Goal: Information Seeking & Learning: Check status

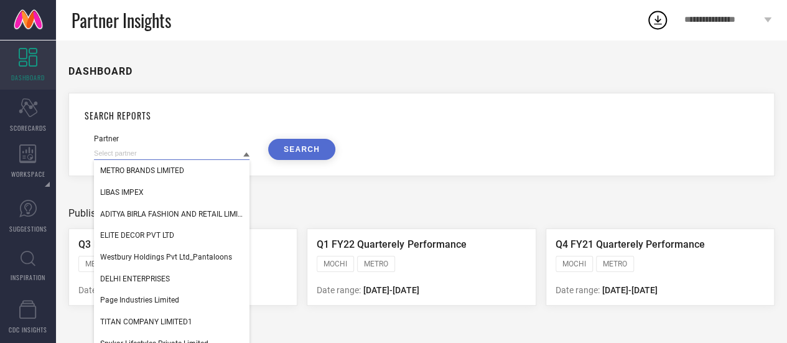
click at [172, 157] on input at bounding box center [171, 153] width 155 height 13
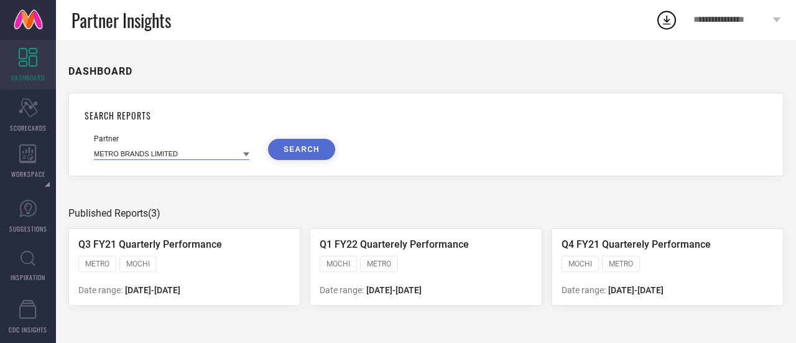
click at [171, 156] on input at bounding box center [171, 153] width 155 height 13
type input "a"
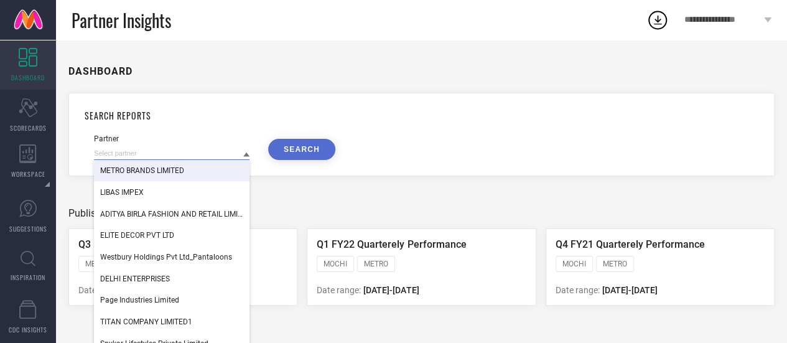
paste input "AVI CLOTHS PRIVATE LIMITED-[GEOGRAPHIC_DATA]"
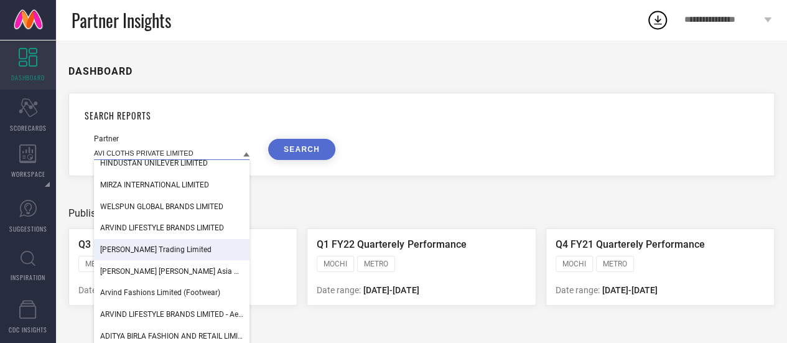
scroll to position [4, 0]
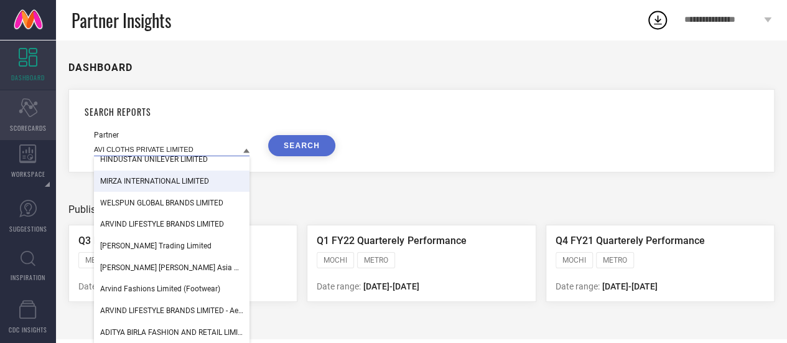
type input "AVI CLOTHS PRIVATE LIMITED"
click at [32, 113] on icon "Scorecard" at bounding box center [28, 107] width 19 height 19
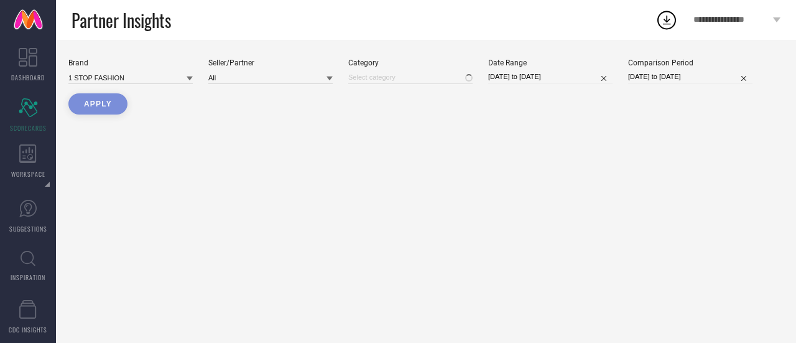
type input "All"
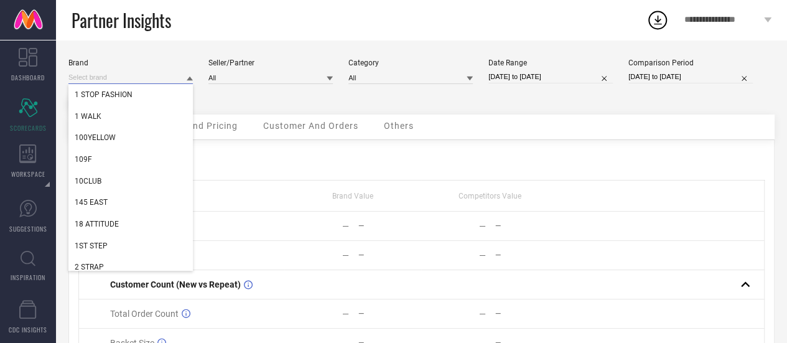
click at [173, 79] on input at bounding box center [130, 77] width 124 height 13
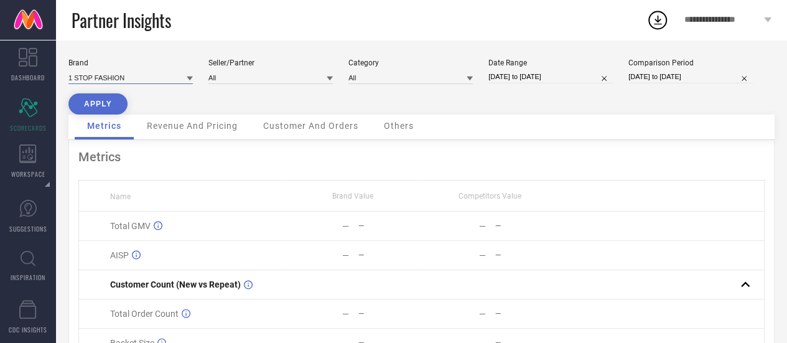
paste input "AVI CLOTHS PRIVATE LIMITED-[GEOGRAPHIC_DATA]"
type input "A"
type input "[PERSON_NAME]"
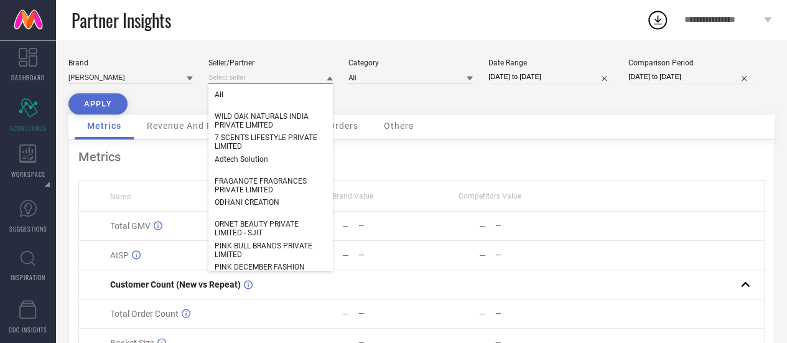
click at [245, 77] on input at bounding box center [270, 77] width 124 height 13
paste input "AVI CLOTHS PRIVATE LIMITED-[GEOGRAPHIC_DATA]"
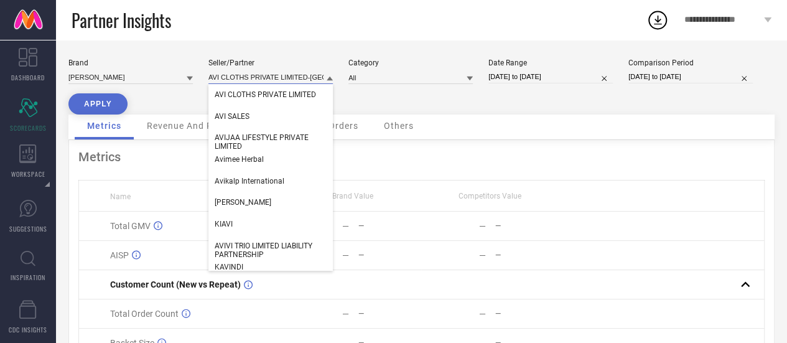
scroll to position [0, 57]
type input "AVI CLOTHS PRIVATE LIMITED-[GEOGRAPHIC_DATA]"
click at [282, 95] on span "AVI CLOTHS PRIVATE LIMITED" at bounding box center [265, 94] width 101 height 9
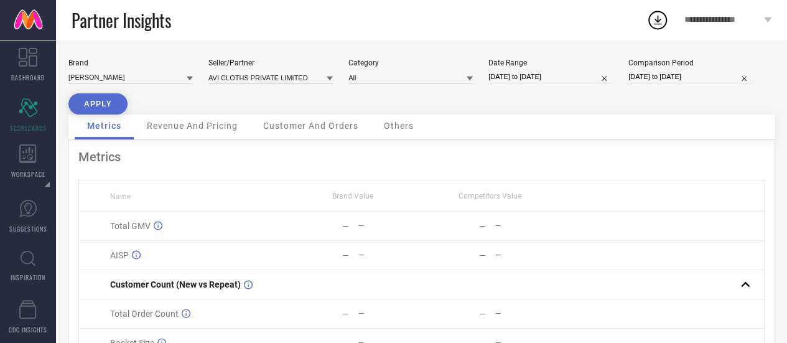
click at [93, 104] on button "APPLY" at bounding box center [97, 103] width 59 height 21
click at [208, 126] on span "Revenue And Pricing" at bounding box center [192, 126] width 91 height 10
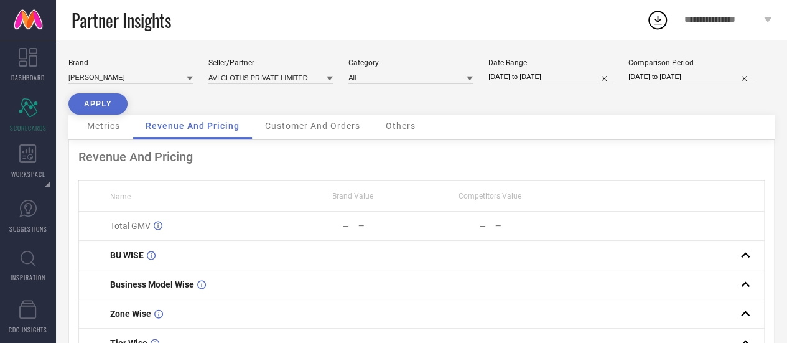
click at [318, 131] on span "Customer And Orders" at bounding box center [312, 126] width 95 height 10
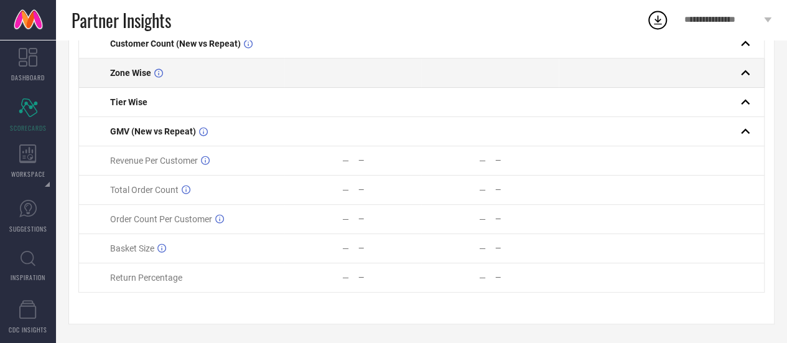
scroll to position [184, 0]
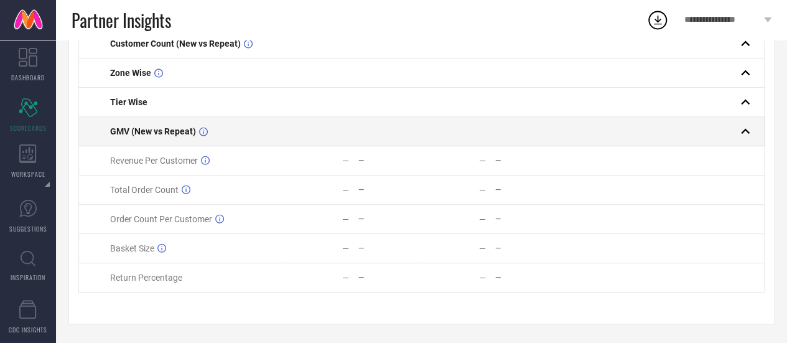
click at [332, 137] on td at bounding box center [352, 131] width 137 height 29
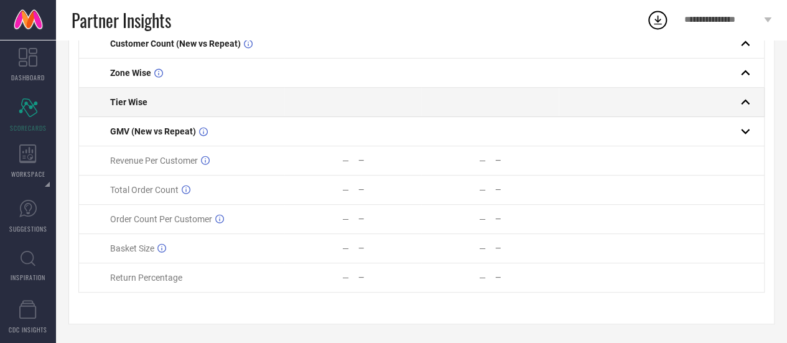
click at [313, 113] on td at bounding box center [352, 102] width 137 height 29
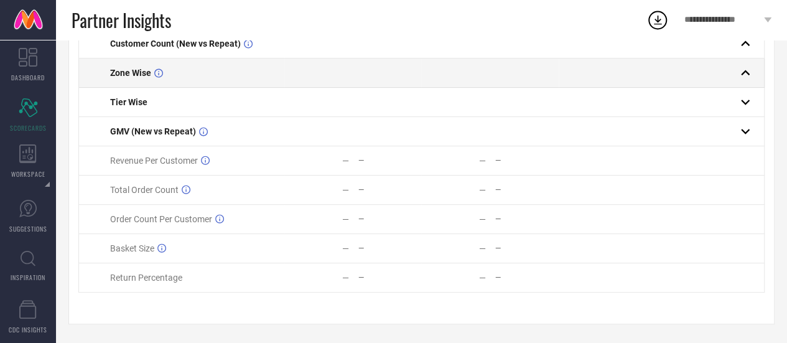
scroll to position [73, 0]
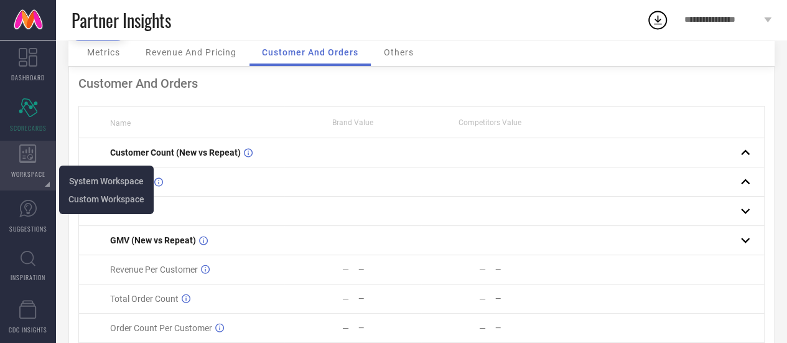
click at [20, 146] on icon at bounding box center [27, 153] width 17 height 19
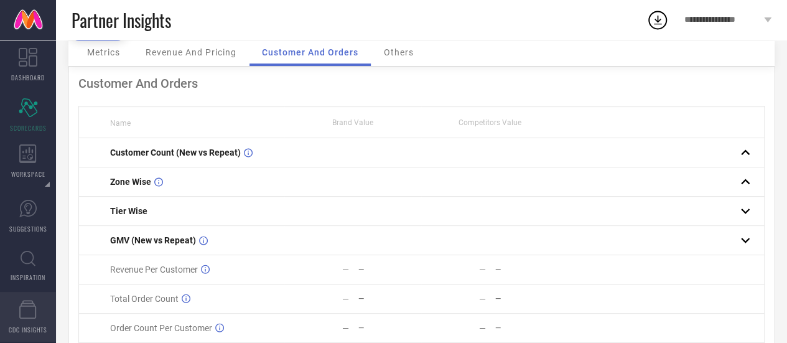
click at [24, 325] on span "CDC INSIGHTS" at bounding box center [28, 329] width 39 height 9
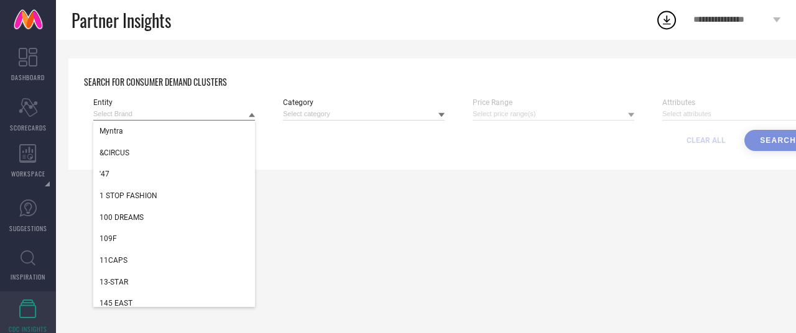
click at [208, 121] on input at bounding box center [174, 114] width 162 height 13
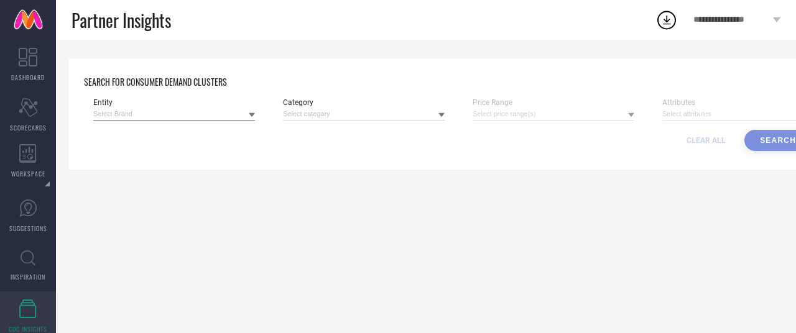
click at [204, 114] on input at bounding box center [174, 114] width 162 height 13
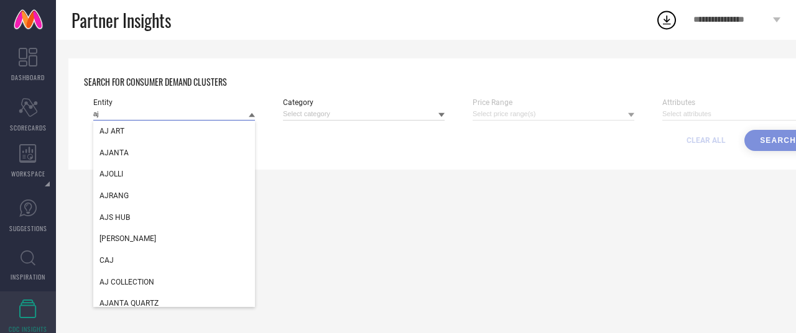
type input "a"
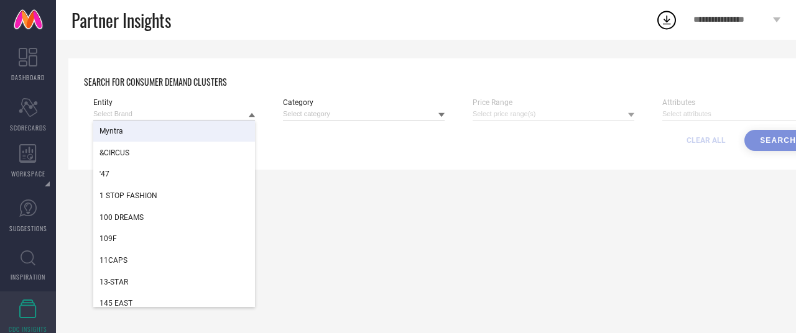
click at [199, 133] on div "Myntra" at bounding box center [174, 131] width 162 height 21
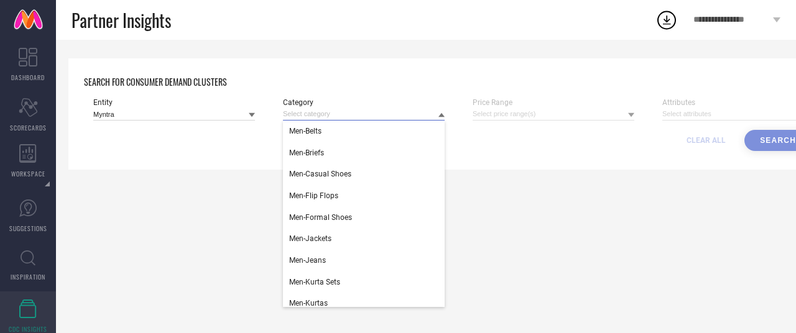
click at [340, 109] on input at bounding box center [364, 114] width 162 height 13
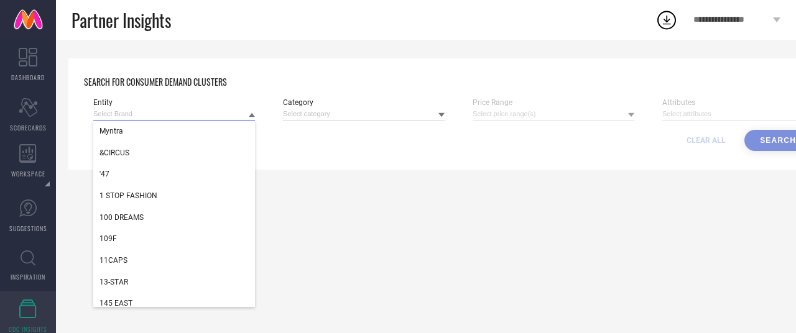
click at [198, 115] on input at bounding box center [174, 114] width 162 height 13
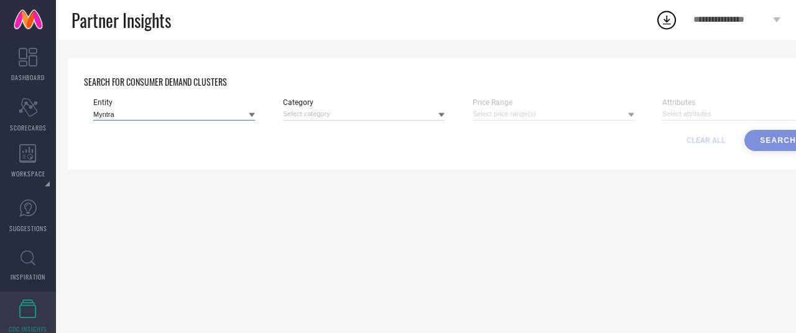
paste input "AVI CLOTHS PRIVATE LIMITED-[GEOGRAPHIC_DATA]"
type input "AVI CLOTHS PRIVATE LIMITED"
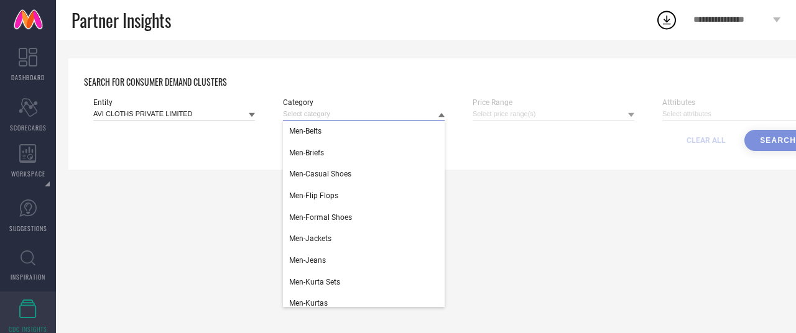
click at [306, 116] on input at bounding box center [364, 114] width 162 height 13
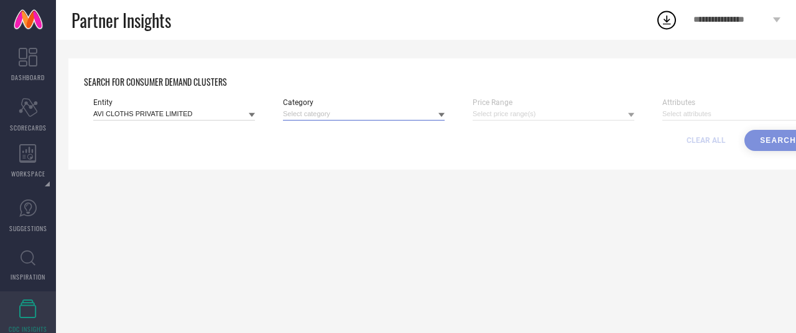
click at [306, 116] on input at bounding box center [364, 114] width 162 height 13
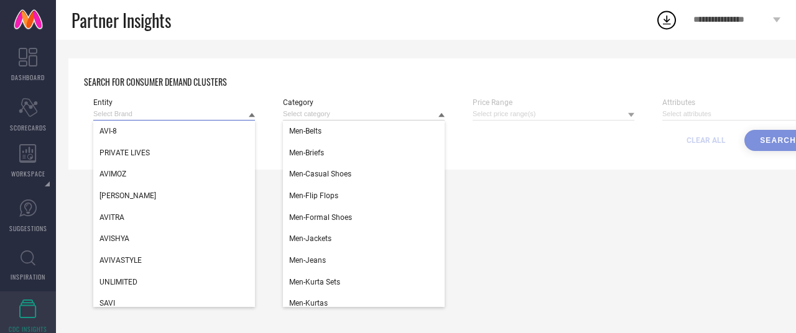
click at [205, 114] on input at bounding box center [174, 114] width 162 height 13
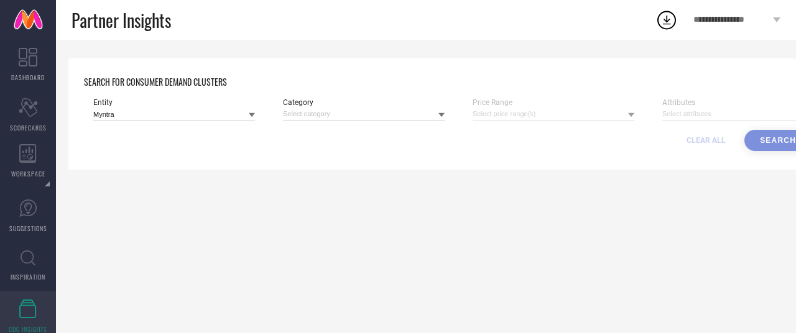
click at [210, 122] on form "Entity Myntra Category Price Range Attributes CLEAR ALL Search" at bounding box center [452, 124] width 718 height 53
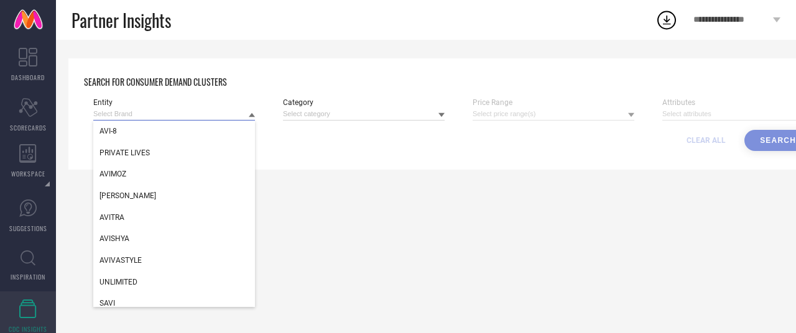
click at [199, 116] on input at bounding box center [174, 114] width 162 height 13
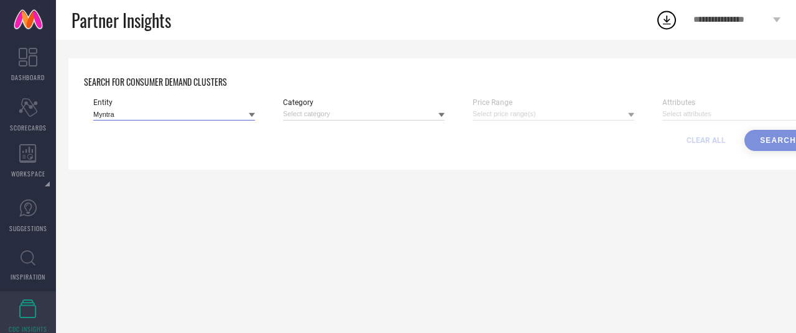
click at [199, 116] on input at bounding box center [174, 114] width 162 height 13
type input "[PERSON_NAME]"
click at [481, 116] on div at bounding box center [554, 114] width 162 height 14
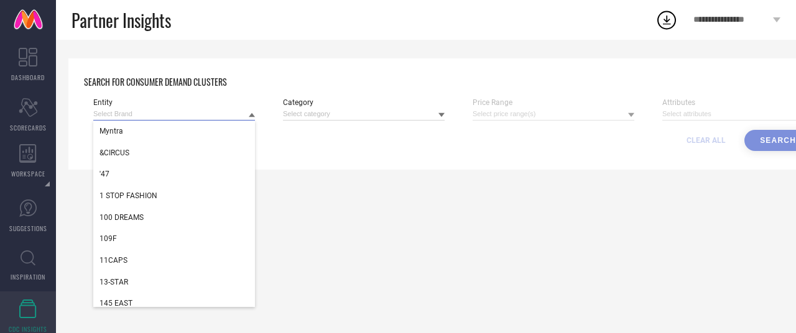
click at [170, 120] on input at bounding box center [174, 114] width 162 height 13
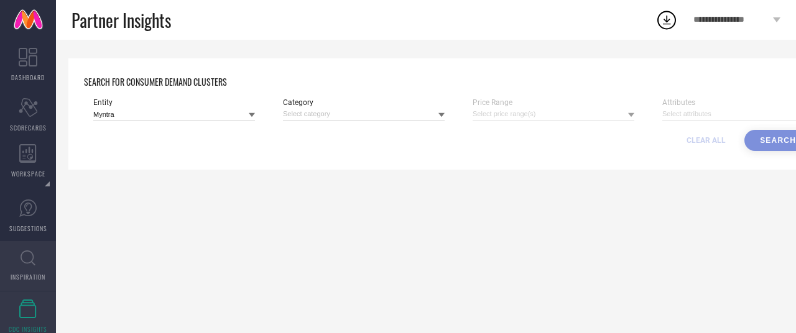
click at [29, 253] on icon at bounding box center [28, 259] width 15 height 16
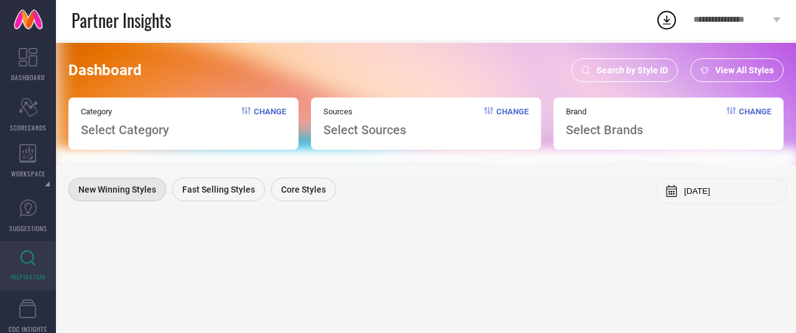
click at [621, 137] on span "Select Brands" at bounding box center [604, 130] width 77 height 15
click at [597, 133] on span "Select Brands" at bounding box center [604, 130] width 77 height 15
click at [494, 131] on div "Change" at bounding box center [506, 122] width 44 height 30
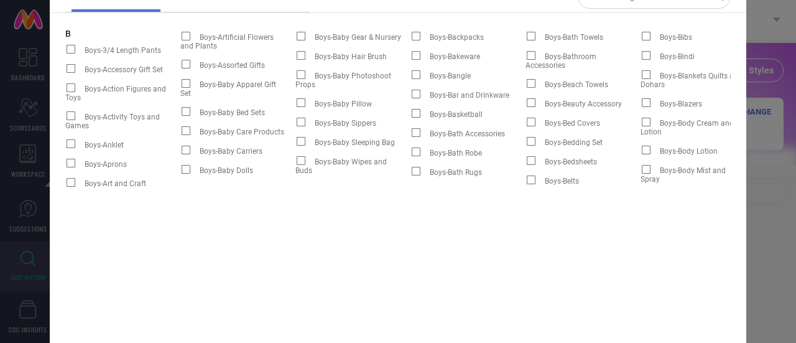
click at [792, 116] on div "Search categories sources brands B Boys-3/4 Length Pants Boys-Accessory Gift Se…" at bounding box center [398, 171] width 796 height 343
click at [784, 116] on div "Search categories sources brands B Boys-3/4 Length Pants Boys-Accessory Gift Se…" at bounding box center [398, 171] width 796 height 343
click at [795, 210] on div "Search categories sources brands B Boys-3/4 Length Pants Boys-Accessory Gift Se…" at bounding box center [398, 171] width 796 height 343
click at [795, 47] on div "Search categories sources brands B Boys-3/4 Length Pants Boys-Accessory Gift Se…" at bounding box center [398, 171] width 796 height 343
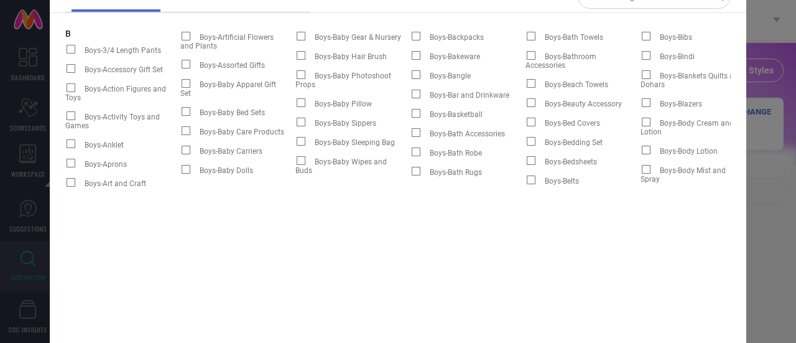
click at [795, 47] on div "Search categories sources brands B Boys-3/4 Length Pants Boys-Accessory Gift Se…" at bounding box center [398, 171] width 796 height 343
click at [772, 48] on div "Search categories sources brands B Boys-3/4 Length Pants Boys-Accessory Gift Se…" at bounding box center [398, 171] width 796 height 343
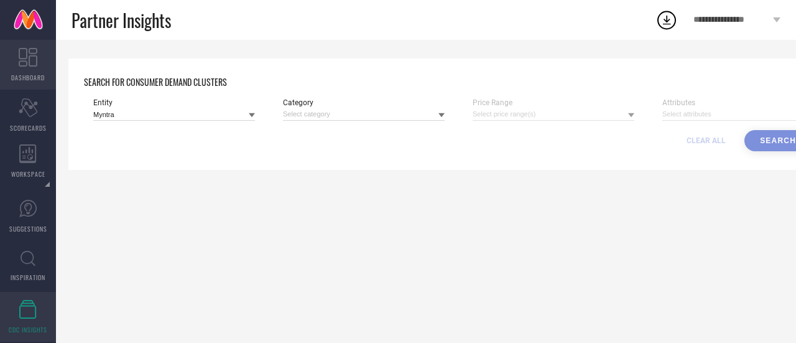
click at [29, 62] on icon at bounding box center [28, 57] width 19 height 19
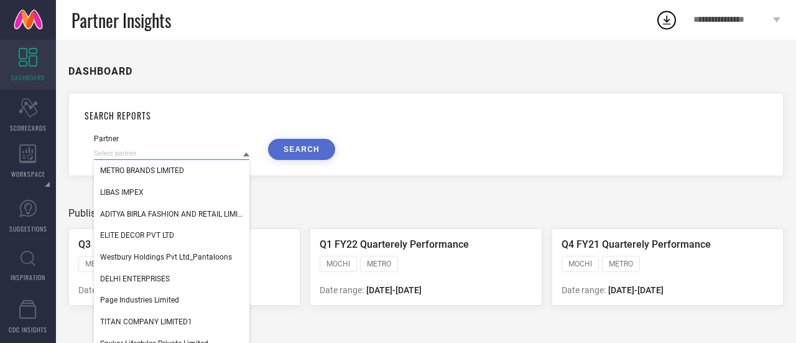
click at [179, 157] on input at bounding box center [171, 153] width 155 height 13
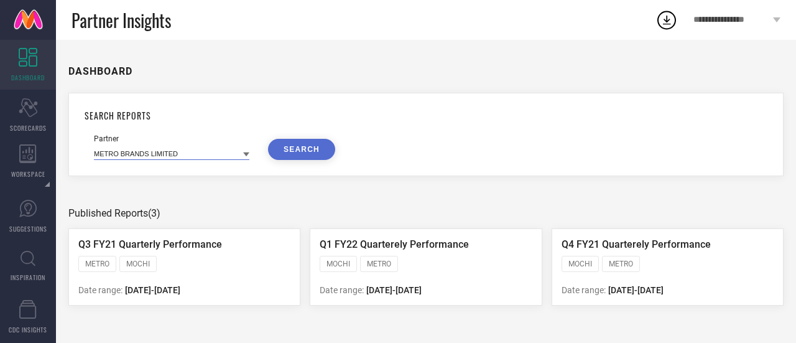
paste input "AVI CLOTHS PRIVATE LIMITED-[GEOGRAPHIC_DATA]"
type input "AVI CLOTHS PRIVATE LIMITED"
click at [307, 154] on button "SEARCH" at bounding box center [301, 149] width 67 height 21
click at [31, 246] on link "INSPIRATION" at bounding box center [28, 266] width 56 height 50
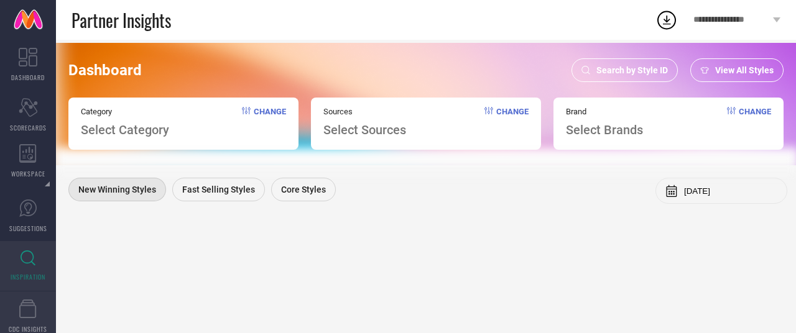
click at [19, 304] on link "CDC INSIGHTS" at bounding box center [28, 317] width 56 height 50
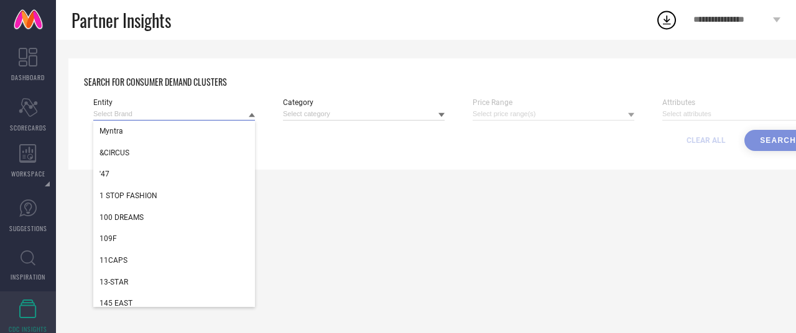
click at [177, 117] on input at bounding box center [174, 114] width 162 height 13
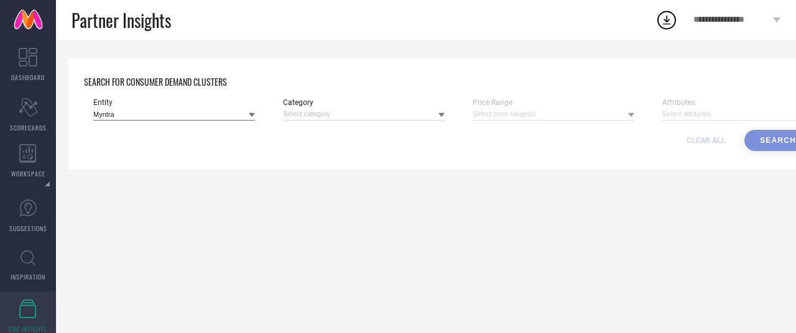
paste input "AVI CLOTHS PRIVATE LIMITED-[GEOGRAPHIC_DATA]"
type input "AVI CLOTHS PRIVATE LIMITED"
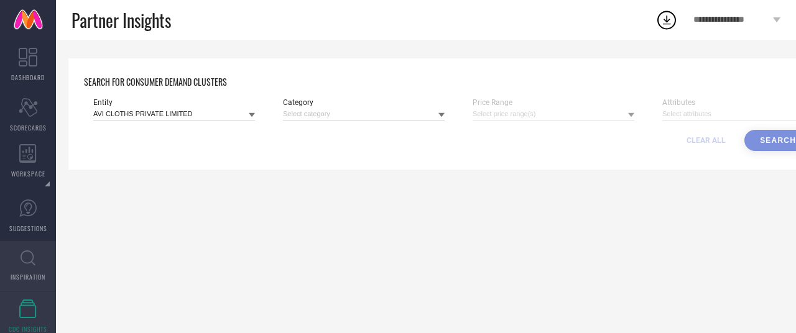
click at [6, 273] on link "INSPIRATION" at bounding box center [28, 266] width 56 height 50
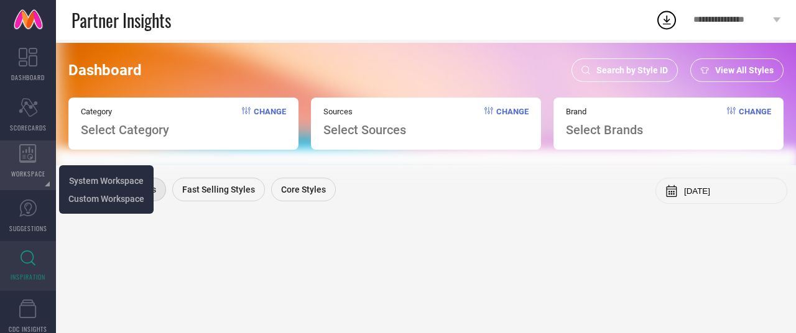
click at [21, 162] on icon at bounding box center [27, 153] width 17 height 19
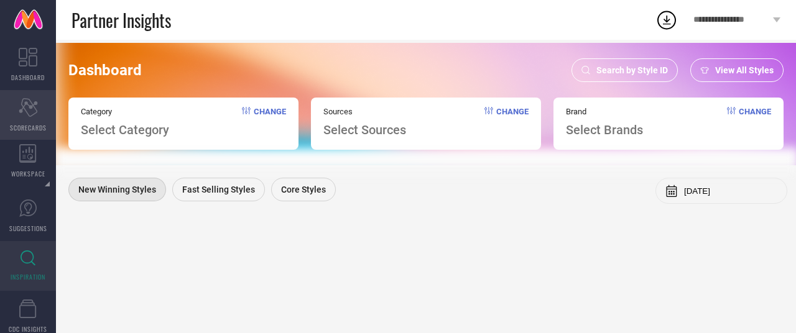
click at [21, 103] on icon at bounding box center [28, 107] width 19 height 19
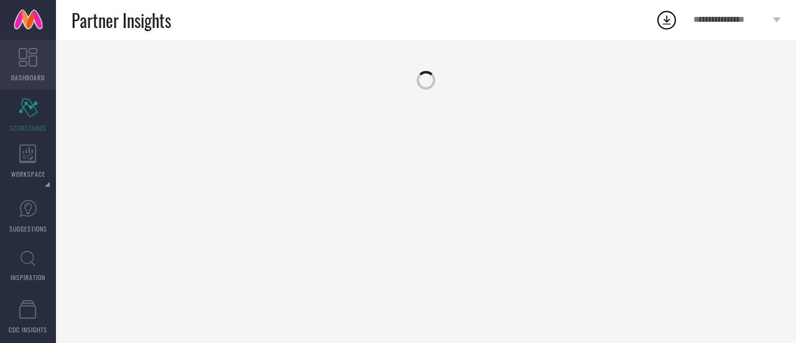
click at [25, 77] on span "DASHBOARD" at bounding box center [28, 77] width 34 height 9
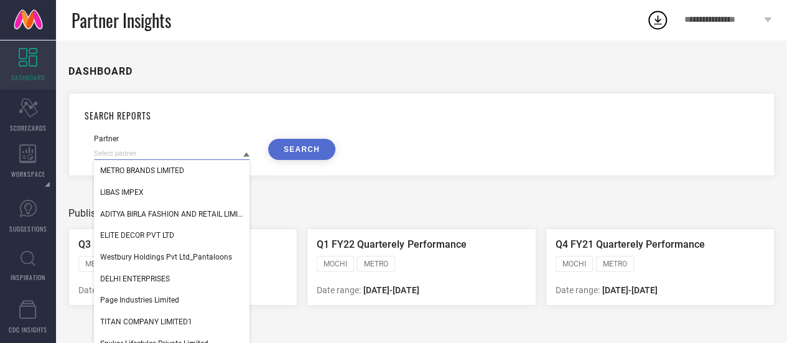
click at [178, 152] on input at bounding box center [171, 153] width 155 height 13
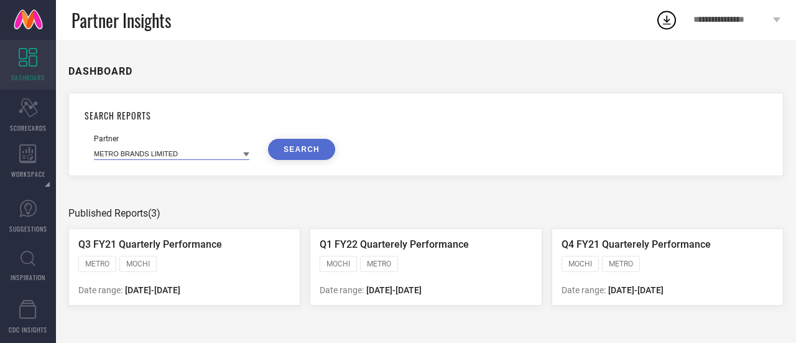
paste input "AVI CLOTHS PRIVATE LIMITED-[GEOGRAPHIC_DATA]"
type input "AVI CLOTHS PRIVATE LIMITED"
click at [281, 151] on button "SEARCH" at bounding box center [301, 149] width 67 height 21
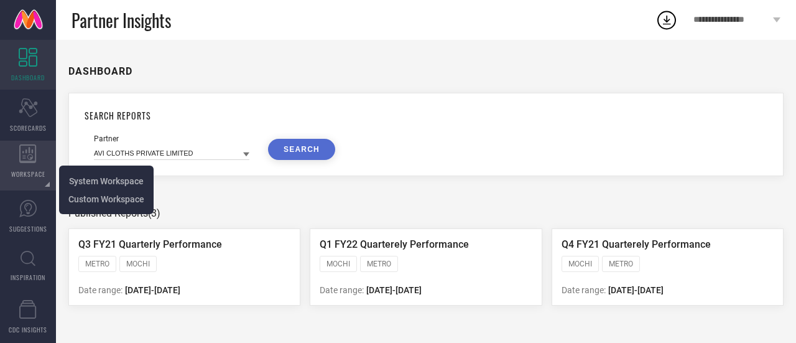
click at [25, 157] on icon at bounding box center [27, 153] width 17 height 19
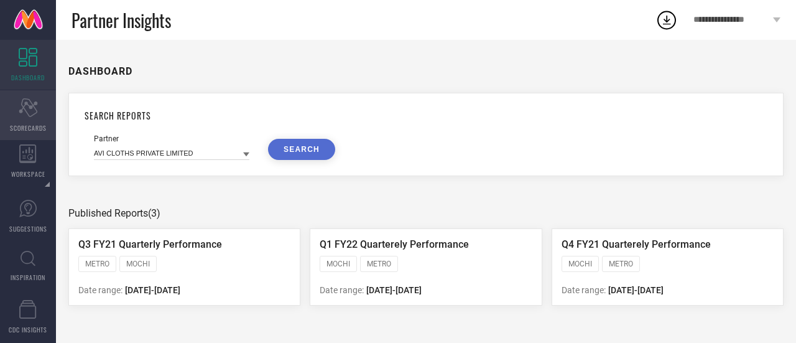
click at [32, 109] on icon "Scorecard" at bounding box center [28, 107] width 19 height 19
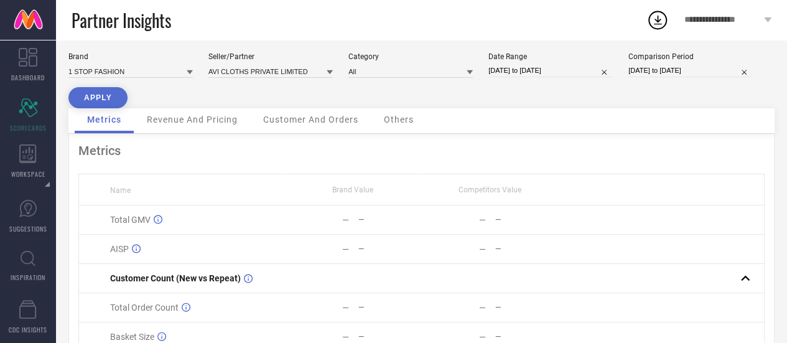
scroll to position [2, 0]
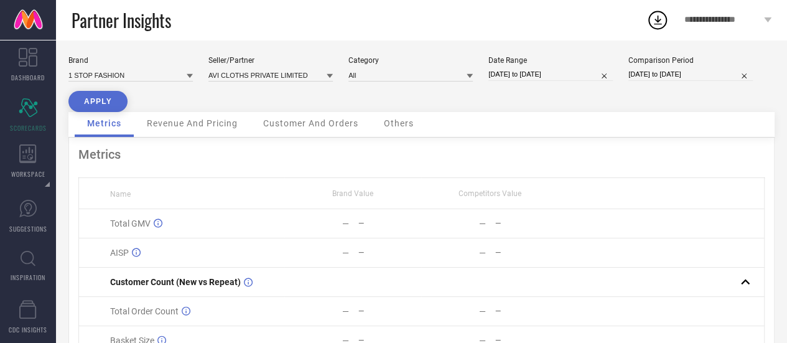
click at [211, 121] on span "Revenue And Pricing" at bounding box center [192, 123] width 91 height 10
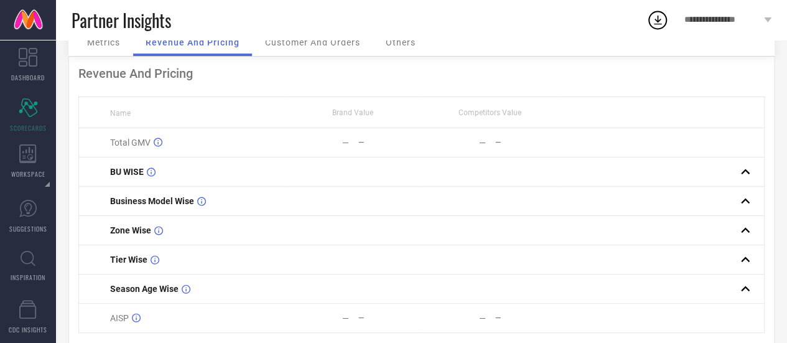
scroll to position [124, 0]
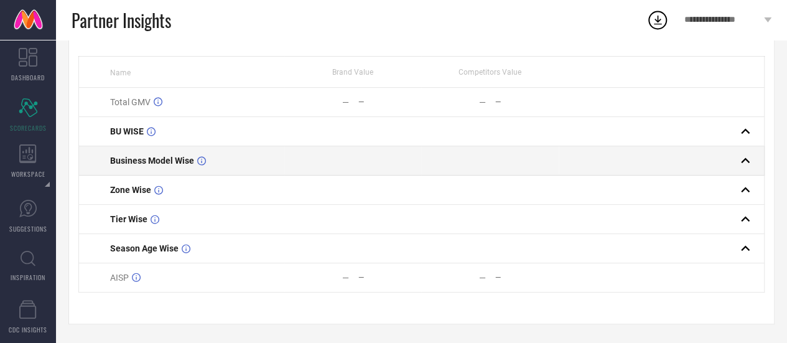
click at [175, 154] on td "Business Model Wise" at bounding box center [182, 160] width 206 height 29
click at [746, 159] on rect at bounding box center [744, 160] width 17 height 17
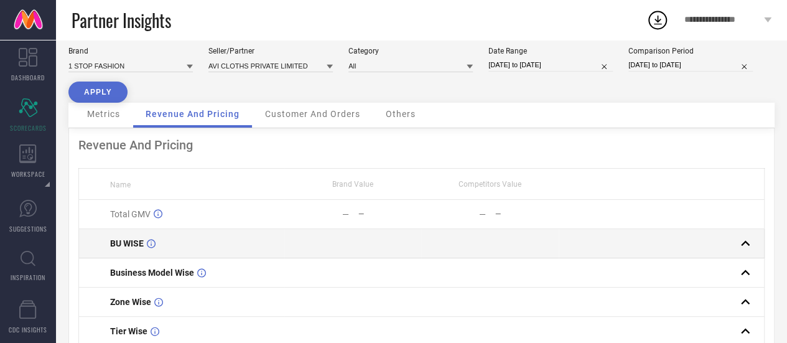
scroll to position [0, 0]
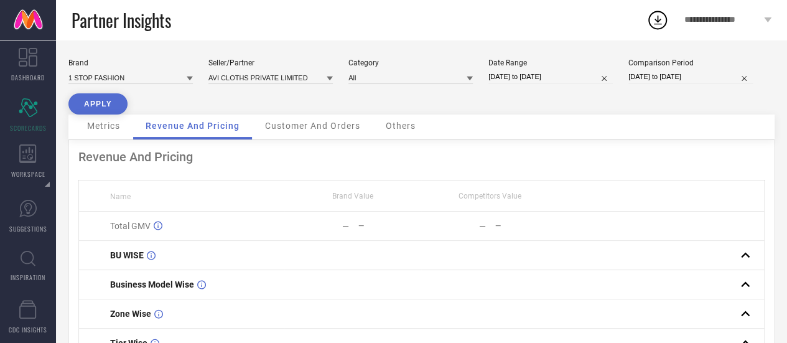
click at [325, 128] on span "Customer And Orders" at bounding box center [312, 126] width 95 height 10
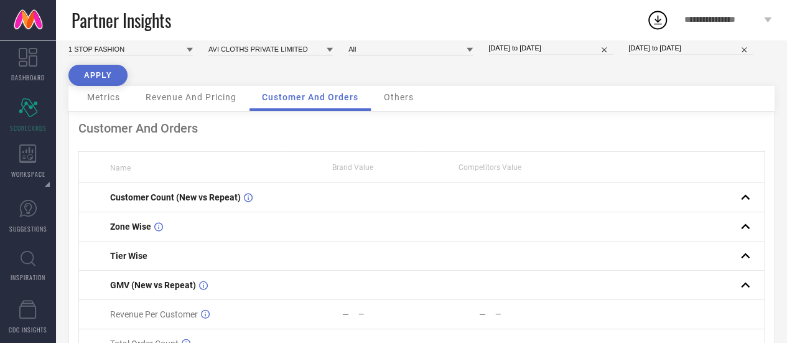
scroll to position [27, 0]
click at [392, 106] on div "Others" at bounding box center [398, 99] width 55 height 25
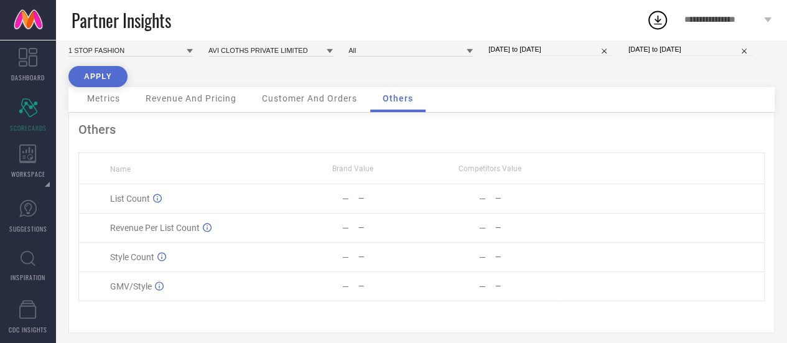
click at [342, 105] on div "Customer And Orders" at bounding box center [309, 99] width 120 height 25
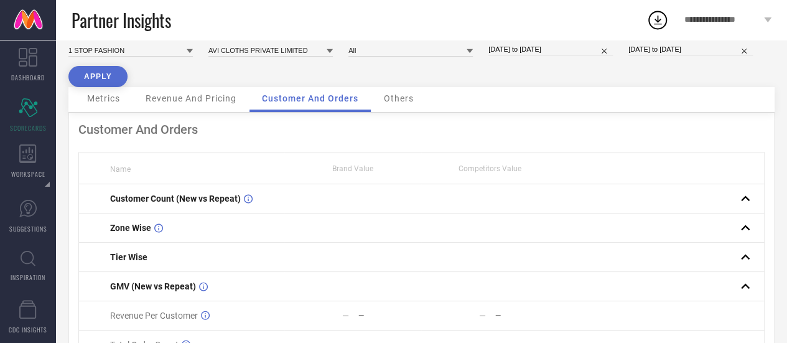
scroll to position [0, 0]
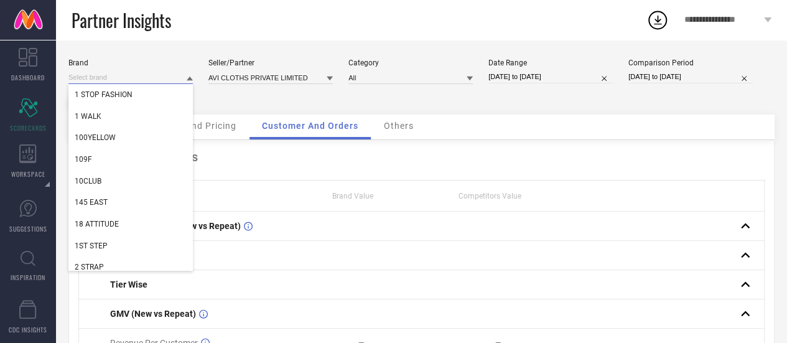
click at [159, 81] on input at bounding box center [130, 77] width 124 height 13
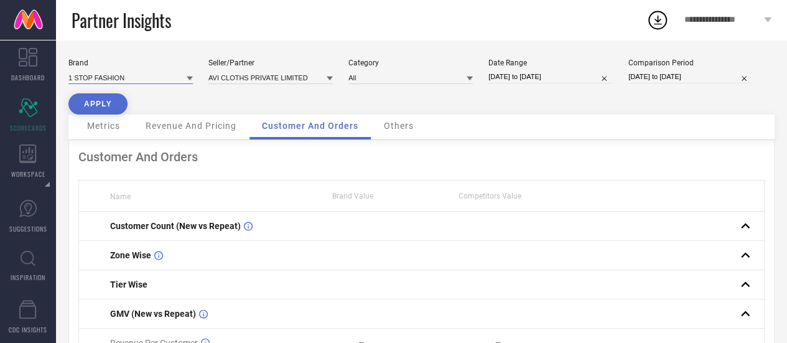
click at [159, 81] on input at bounding box center [130, 77] width 124 height 13
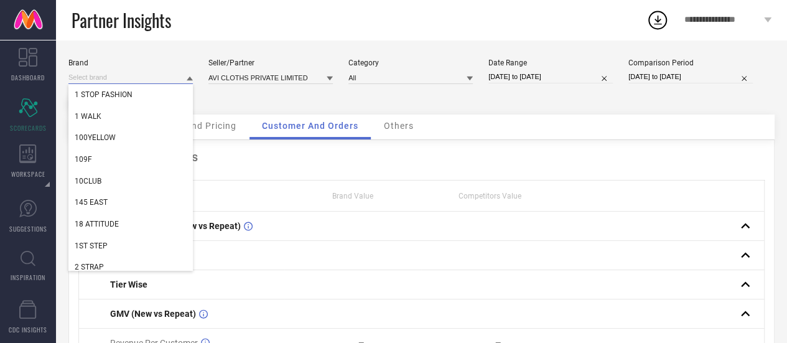
click at [159, 81] on input at bounding box center [130, 77] width 124 height 13
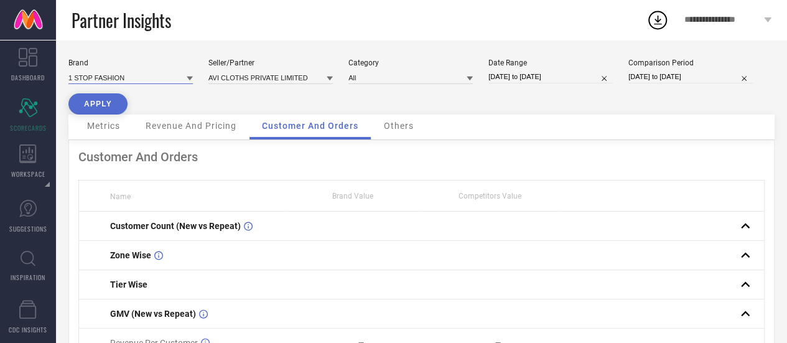
click at [159, 81] on input at bounding box center [130, 77] width 124 height 13
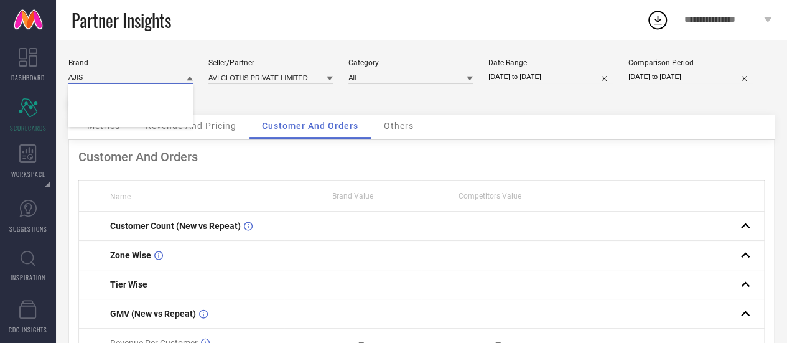
type input "AJIS"
click at [292, 103] on div "Brand AJIS Seller/Partner AVI CLOTHS PRIVATE LIMITED Category All Date Range [D…" at bounding box center [421, 86] width 706 height 56
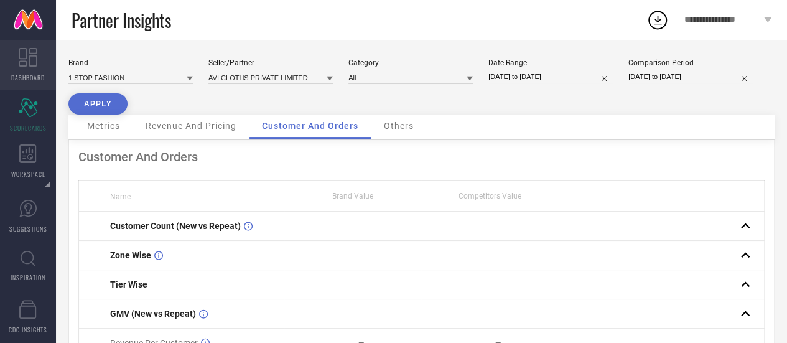
click at [29, 48] on icon at bounding box center [28, 57] width 19 height 19
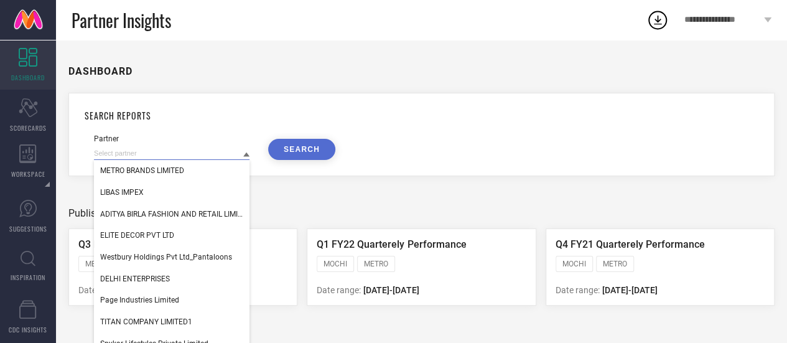
click at [200, 150] on input at bounding box center [171, 153] width 155 height 13
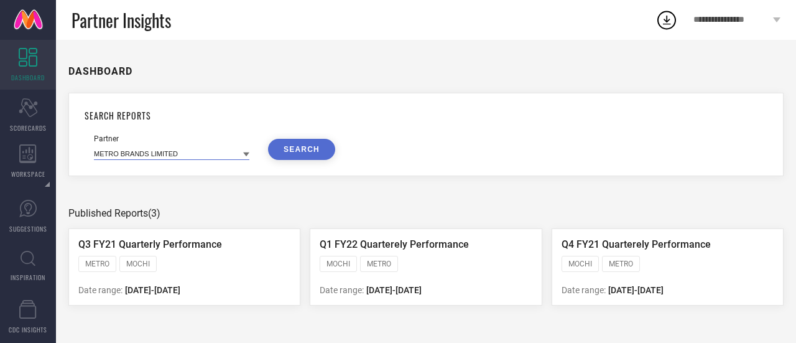
click at [215, 157] on input at bounding box center [171, 153] width 155 height 13
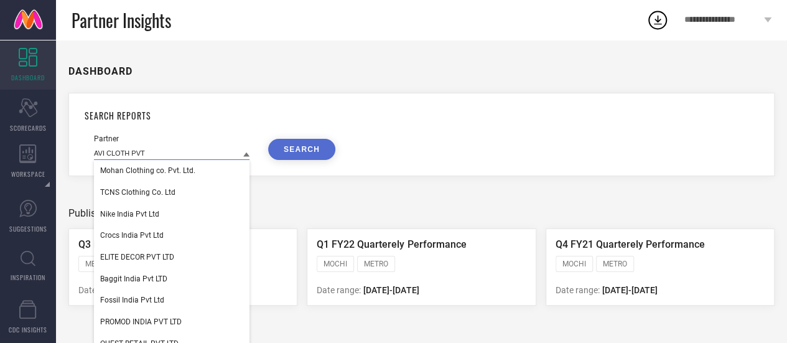
type input "AVI CLOTH PVT"
click at [215, 156] on input "AVI CLOTH PVT" at bounding box center [171, 153] width 155 height 13
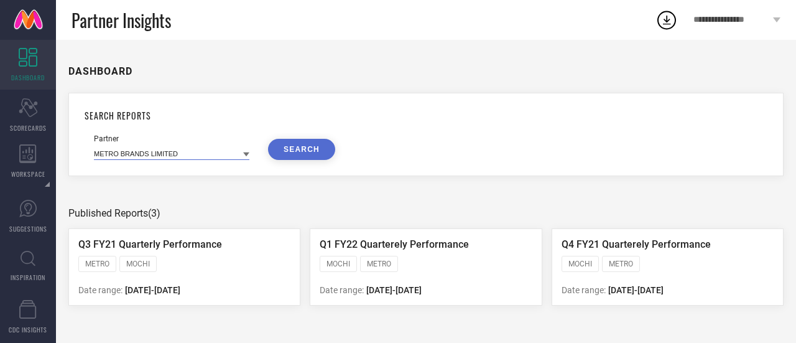
click at [192, 154] on input at bounding box center [171, 153] width 155 height 13
type input "A"
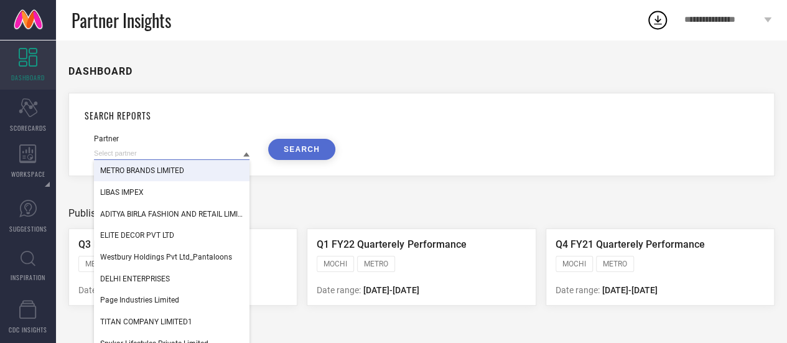
click at [169, 155] on input at bounding box center [171, 153] width 155 height 13
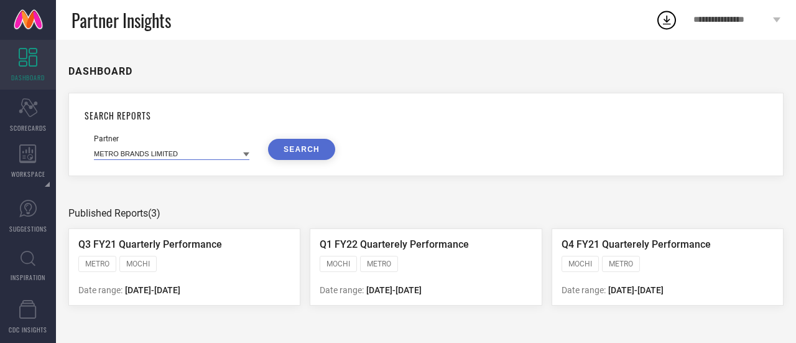
paste input "[PERSON_NAME]"
type input "A"
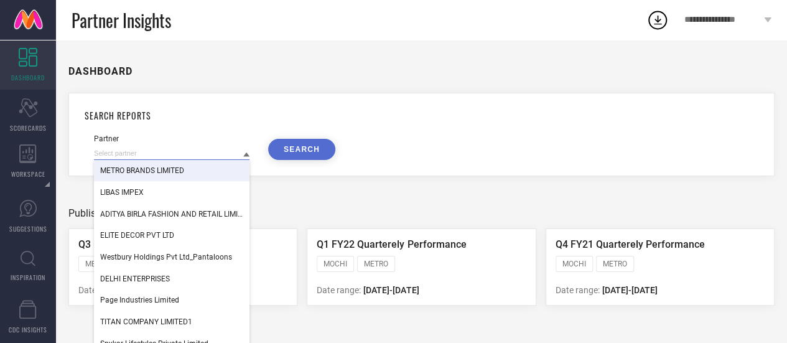
click at [156, 152] on input at bounding box center [171, 153] width 155 height 13
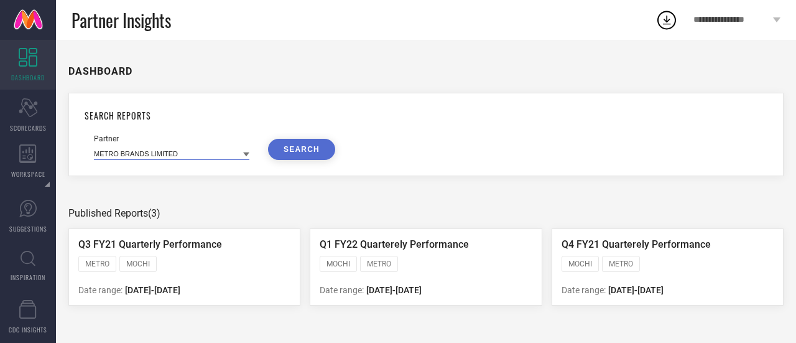
paste input "AVI CLOTHS PRIVATE LIMITED-[GEOGRAPHIC_DATA]"
type input "AVI CLOTHS PRIVATE LIMITED"
click at [24, 110] on icon "Scorecard" at bounding box center [28, 107] width 19 height 19
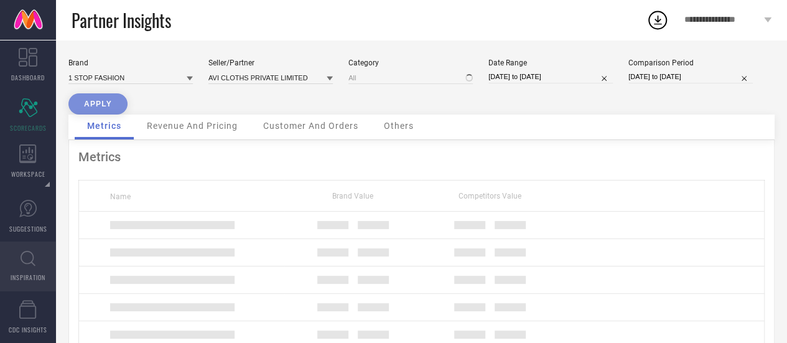
click at [31, 256] on icon at bounding box center [28, 259] width 15 height 16
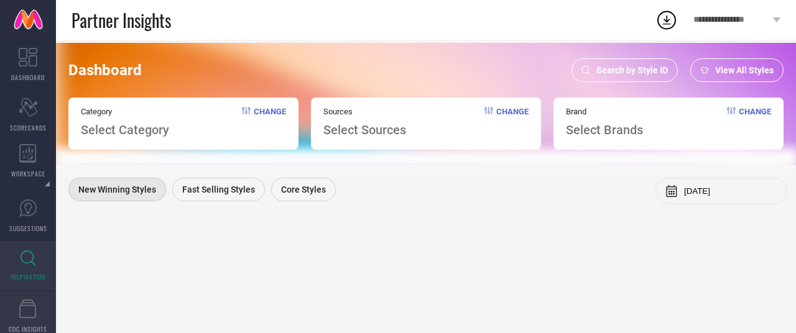
click at [29, 309] on icon at bounding box center [27, 309] width 17 height 19
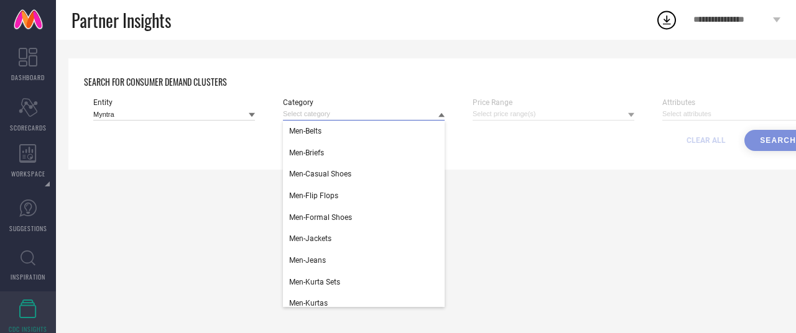
click at [338, 112] on input at bounding box center [364, 114] width 162 height 13
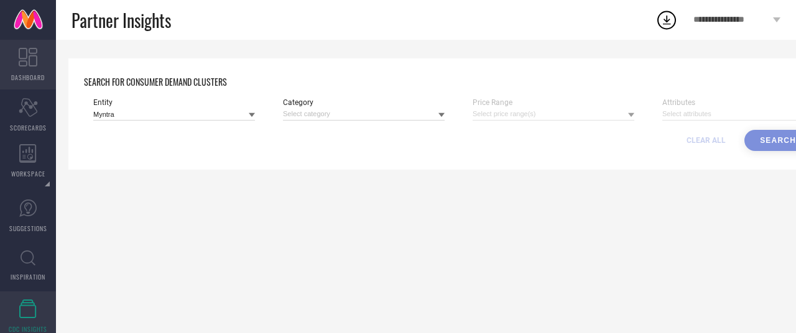
click at [25, 71] on link "DASHBOARD" at bounding box center [28, 65] width 56 height 50
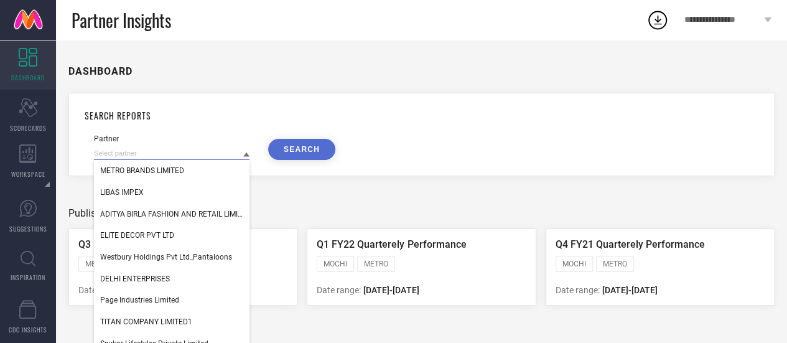
click at [214, 156] on input at bounding box center [171, 153] width 155 height 13
click at [206, 155] on input at bounding box center [171, 153] width 155 height 13
paste input "COSMIC KITCHEN PVT. LTD.-haryana_PPMP_PHPS"
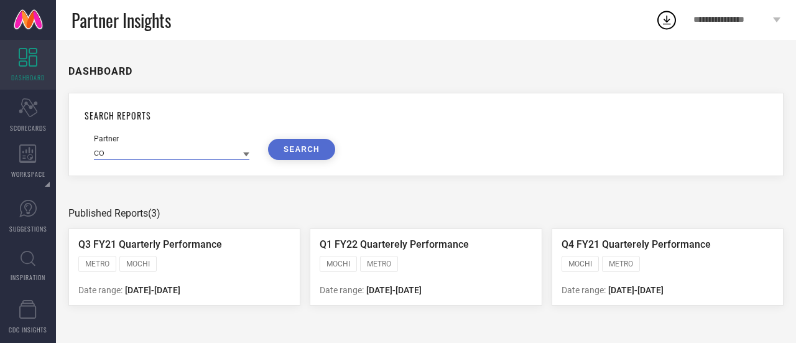
type input "C"
